Goal: Information Seeking & Learning: Find specific fact

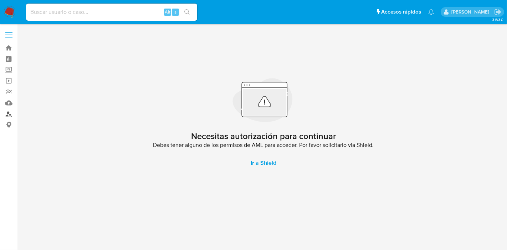
click at [6, 117] on link "Buscador de personas" at bounding box center [42, 113] width 85 height 11
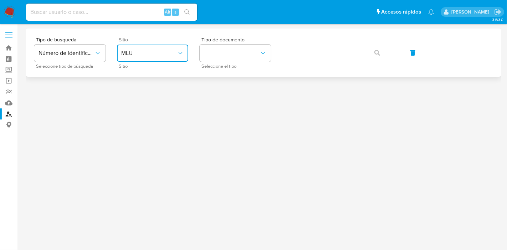
click at [168, 57] on button "MLU" at bounding box center [152, 53] width 71 height 17
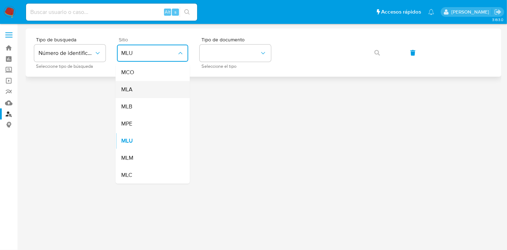
click at [158, 86] on div "MLA" at bounding box center [150, 89] width 59 height 17
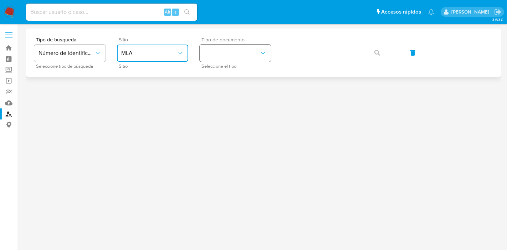
click at [233, 55] on button "identificationType" at bounding box center [235, 53] width 71 height 17
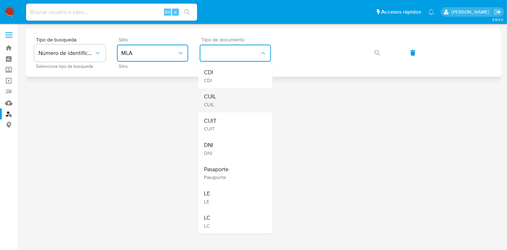
click at [237, 98] on div "CUIL CUIL" at bounding box center [233, 100] width 59 height 24
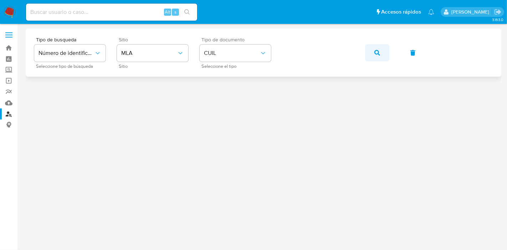
click at [372, 52] on button "button" at bounding box center [377, 52] width 24 height 17
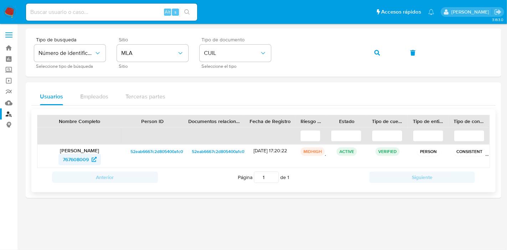
click at [75, 154] on span "767608009" at bounding box center [76, 159] width 26 height 11
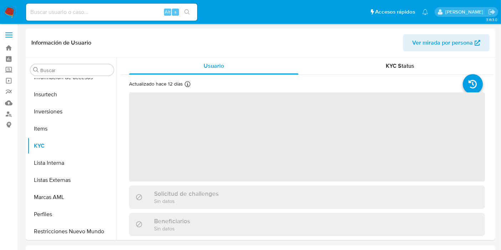
scroll to position [387, 0]
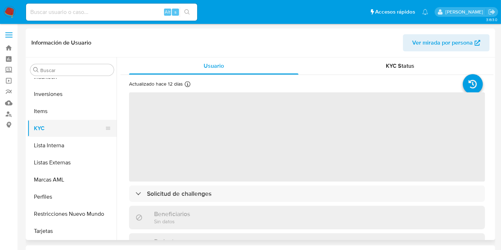
select select "10"
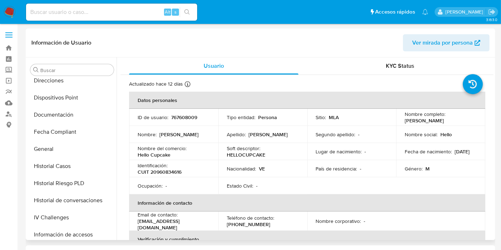
scroll to position [216, 0]
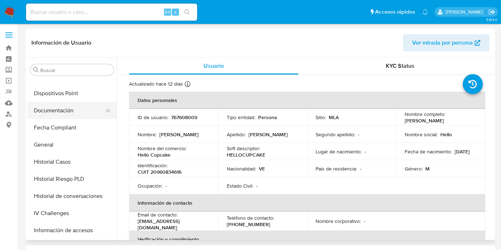
click at [60, 111] on button "Documentación" at bounding box center [68, 110] width 83 height 17
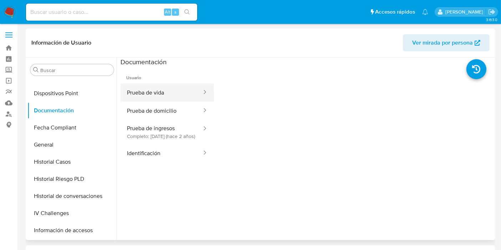
click at [174, 94] on button "Prueba de vida" at bounding box center [162, 92] width 82 height 18
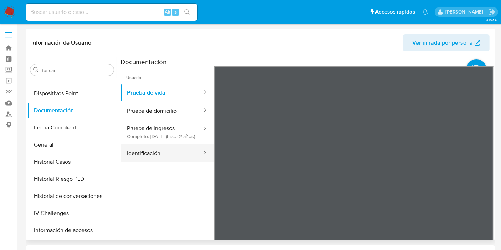
click at [160, 158] on button "Identificación" at bounding box center [162, 153] width 82 height 18
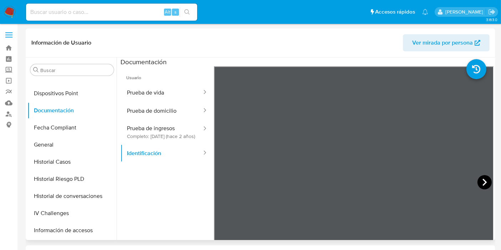
click at [482, 183] on icon at bounding box center [485, 182] width 14 height 14
